Goal: Find specific page/section: Find specific page/section

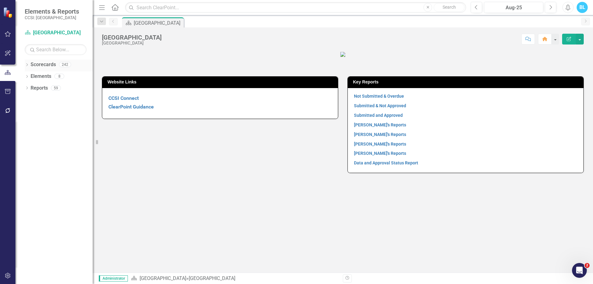
click at [27, 68] on div "Dropdown Scorecards 242" at bounding box center [59, 66] width 68 height 12
click at [27, 64] on icon "Dropdown" at bounding box center [27, 65] width 4 height 3
click at [29, 85] on div "Dropdown [GEOGRAPHIC_DATA]" at bounding box center [60, 88] width 65 height 10
click at [29, 89] on icon "Dropdown" at bounding box center [30, 88] width 5 height 4
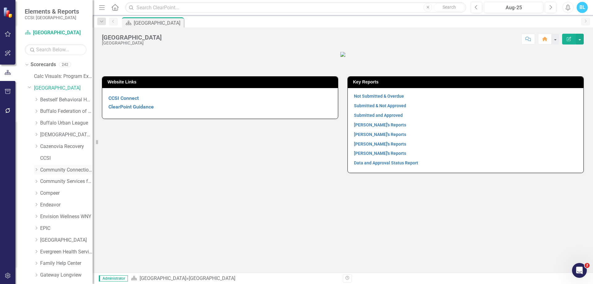
click at [37, 169] on icon "Dropdown" at bounding box center [36, 170] width 5 height 4
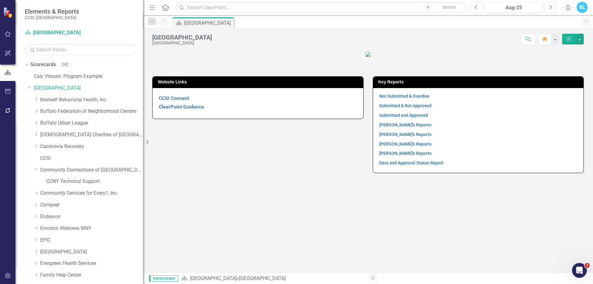
drag, startPoint x: 93, startPoint y: 169, endPoint x: 139, endPoint y: 186, distance: 48.3
click at [143, 186] on div "Resize" at bounding box center [145, 142] width 5 height 284
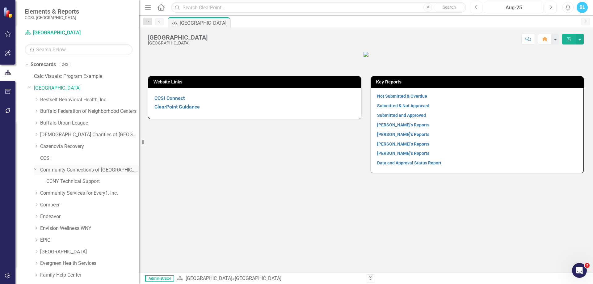
click at [92, 172] on link "Community Connections of [GEOGRAPHIC_DATA]" at bounding box center [89, 169] width 99 height 7
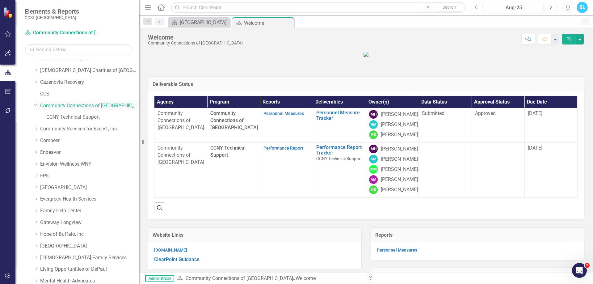
scroll to position [64, 0]
click at [77, 128] on link "Community Services for Every1, Inc." at bounding box center [89, 129] width 99 height 7
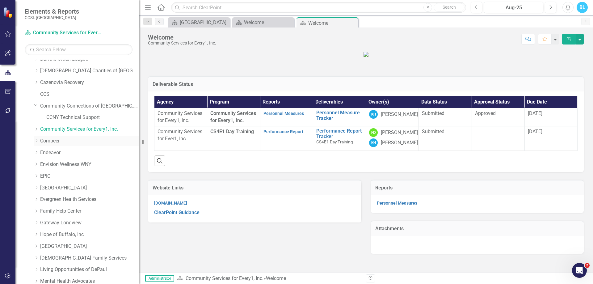
click at [71, 144] on link "Compeer" at bounding box center [89, 140] width 99 height 7
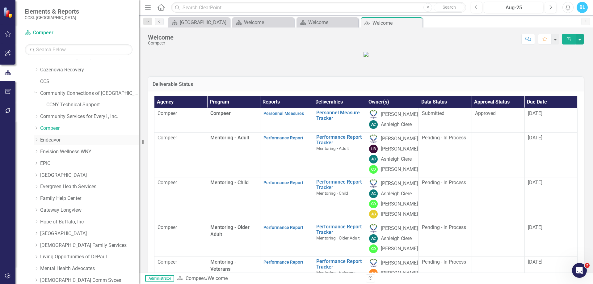
scroll to position [76, 0]
click at [93, 90] on link "Community Connections of [GEOGRAPHIC_DATA]" at bounding box center [89, 93] width 99 height 7
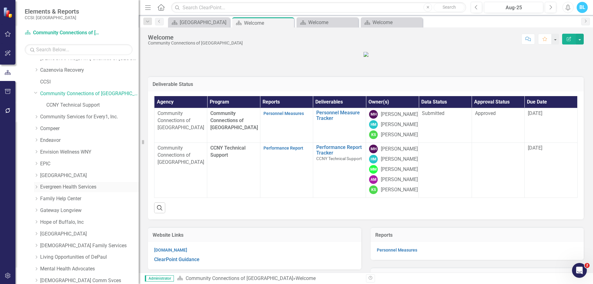
click at [76, 183] on link "Evergreen Health Services" at bounding box center [89, 186] width 99 height 7
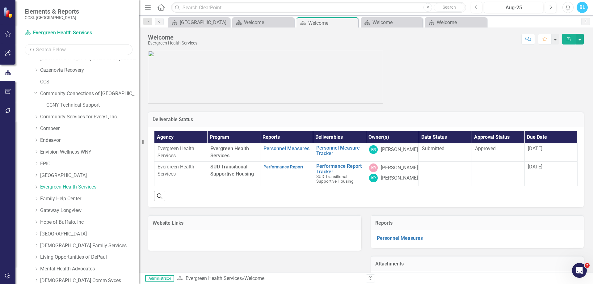
click at [66, 47] on input "text" at bounding box center [79, 49] width 108 height 11
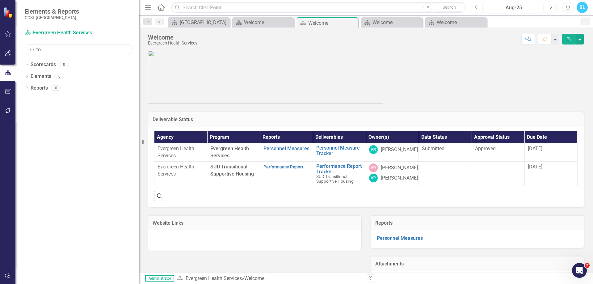
type input "f"
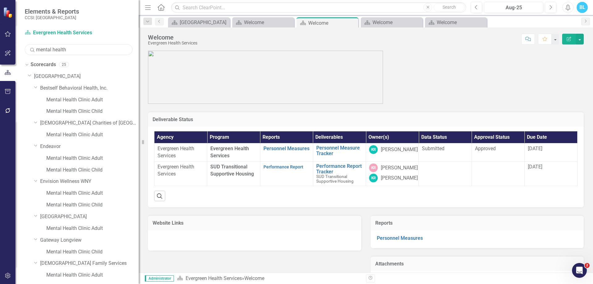
click at [73, 48] on input "mental health" at bounding box center [79, 49] width 108 height 11
type input "m"
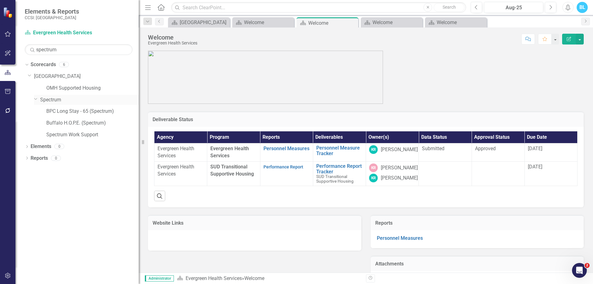
click at [50, 100] on link "Spectrum" at bounding box center [89, 99] width 99 height 7
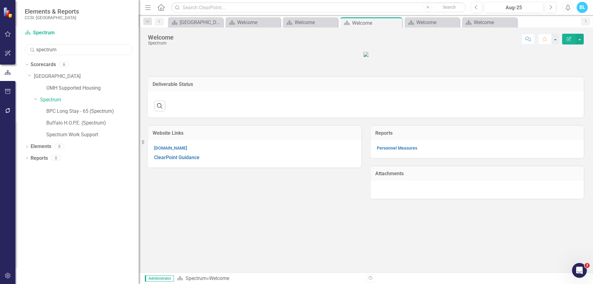
click at [69, 49] on input "spectrum" at bounding box center [79, 49] width 108 height 11
type input "s"
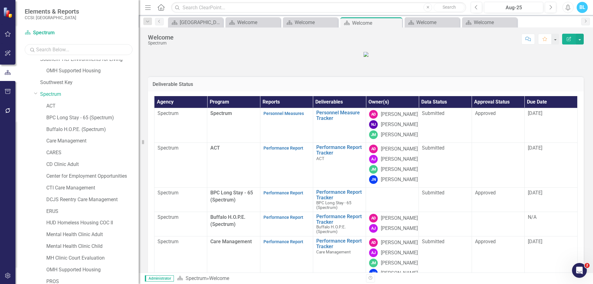
scroll to position [1915, 0]
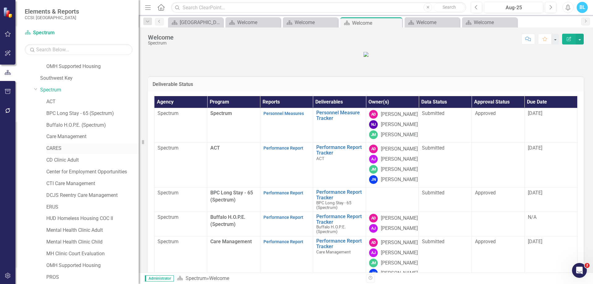
click at [61, 148] on link "CARES" at bounding box center [92, 148] width 92 height 7
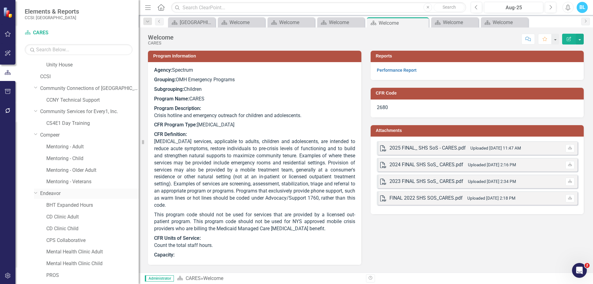
scroll to position [525, 0]
click at [82, 89] on link "Community Connections of [GEOGRAPHIC_DATA]" at bounding box center [89, 88] width 99 height 7
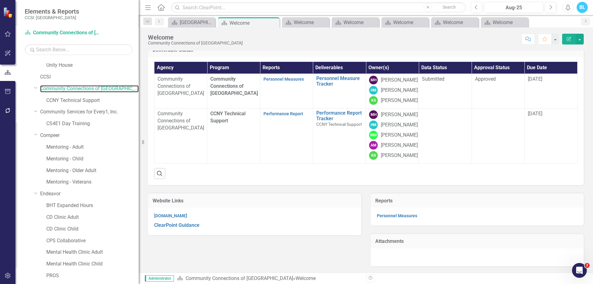
scroll to position [93, 0]
click at [77, 98] on link "CCNY Technical Support" at bounding box center [92, 100] width 92 height 7
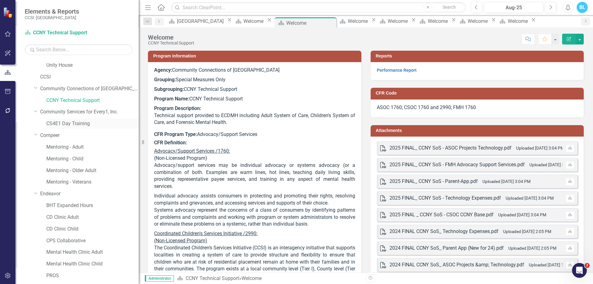
click at [60, 125] on link "CS4E1 Day Training" at bounding box center [92, 123] width 92 height 7
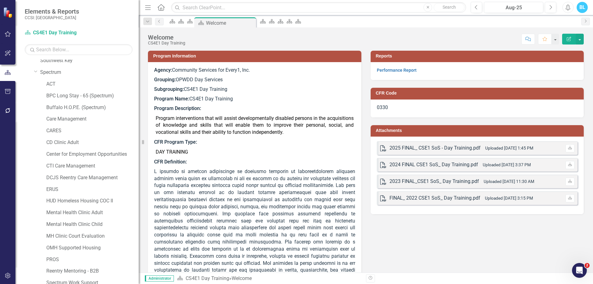
scroll to position [1925, 0]
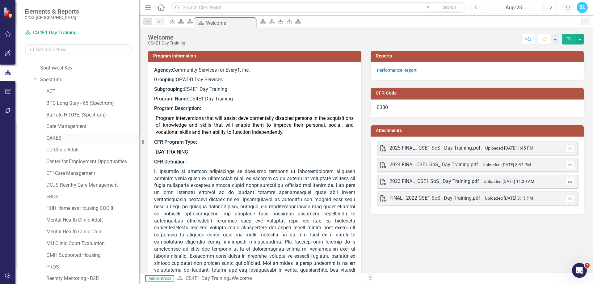
click at [57, 136] on link "CARES" at bounding box center [92, 138] width 92 height 7
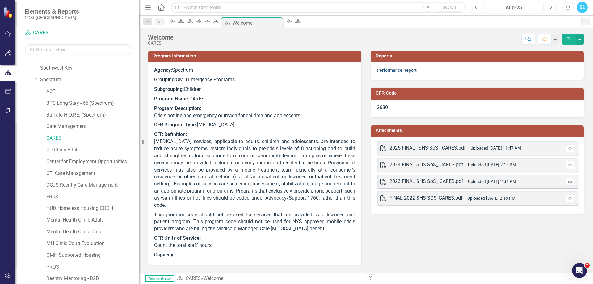
click at [393, 69] on link "Performance Report" at bounding box center [397, 70] width 40 height 5
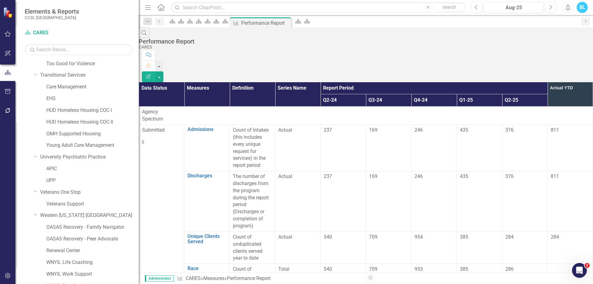
scroll to position [2432, 0]
